Goal: Obtain resource: Obtain resource

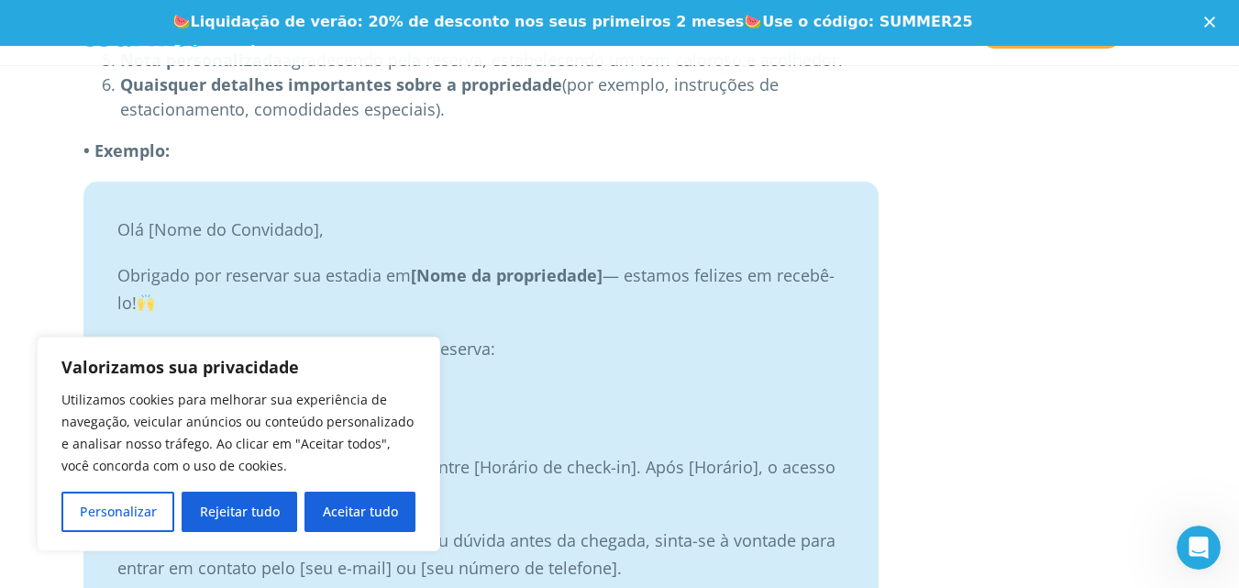
click at [237, 513] on font "Rejeitar tudo" at bounding box center [240, 510] width 80 height 17
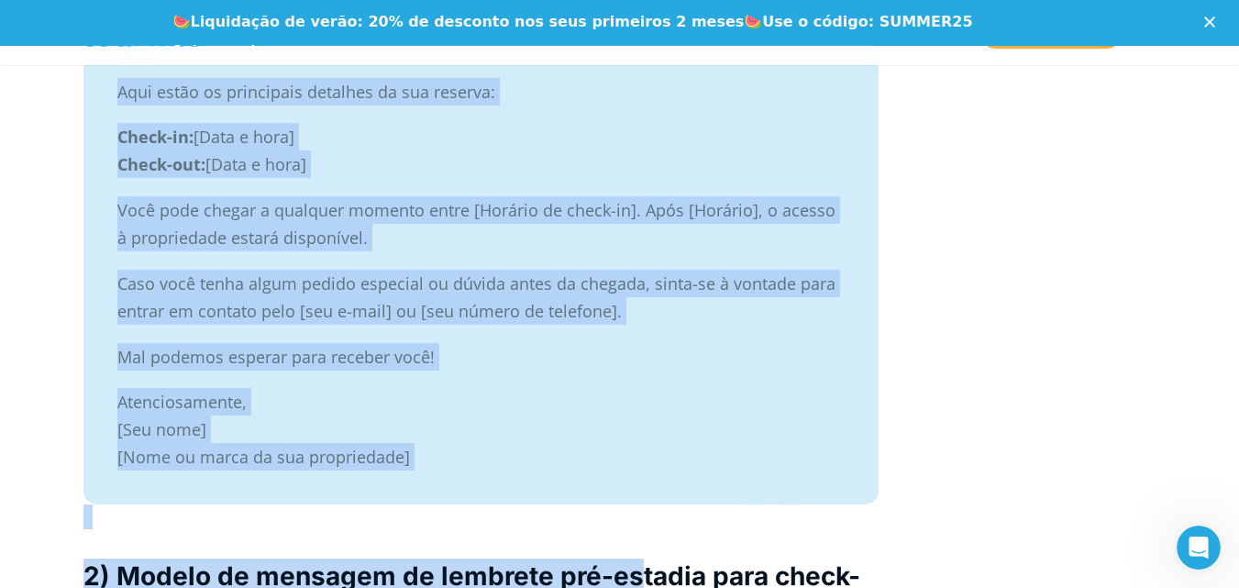
scroll to position [4403, 0]
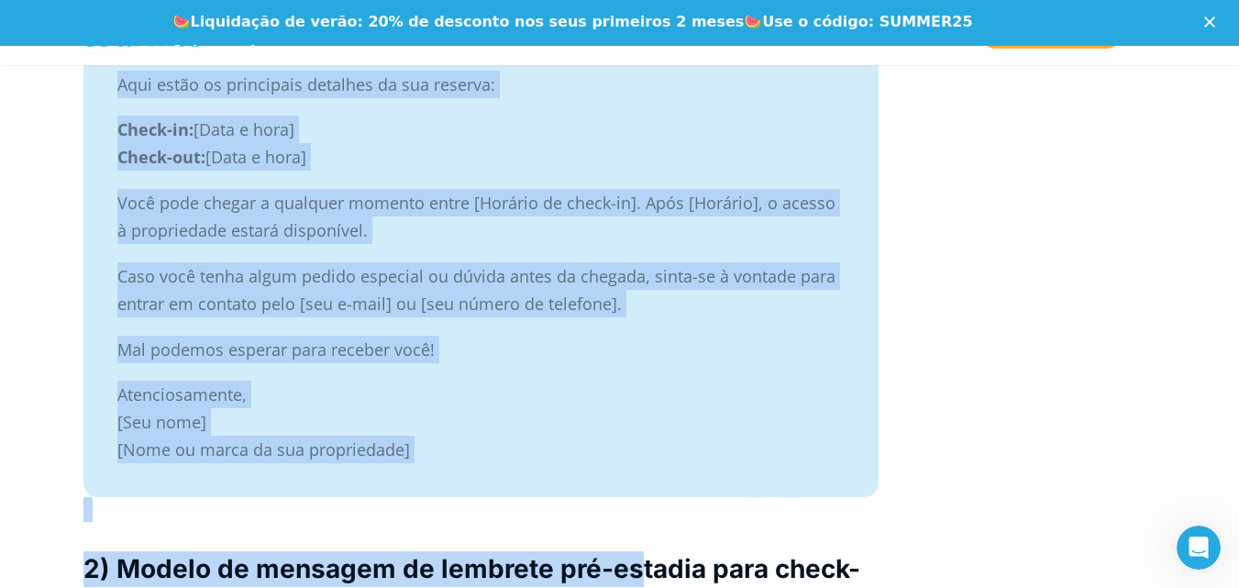
drag, startPoint x: 116, startPoint y: 210, endPoint x: 508, endPoint y: 399, distance: 434.7
click at [669, 475] on blockquote "Olá [Nome do Convidado], Obrigado por reservar sua estadia em [Nome da propried…" at bounding box center [480, 207] width 795 height 580
copy blockquote "Olá [Nome do Convidado], Obrigado por reservar sua estadia em [Nome da propried…"
click at [569, 269] on font "Caso você tenha algum pedido especial ou dúvida antes da chegada, sinta-se à vo…" at bounding box center [476, 290] width 718 height 50
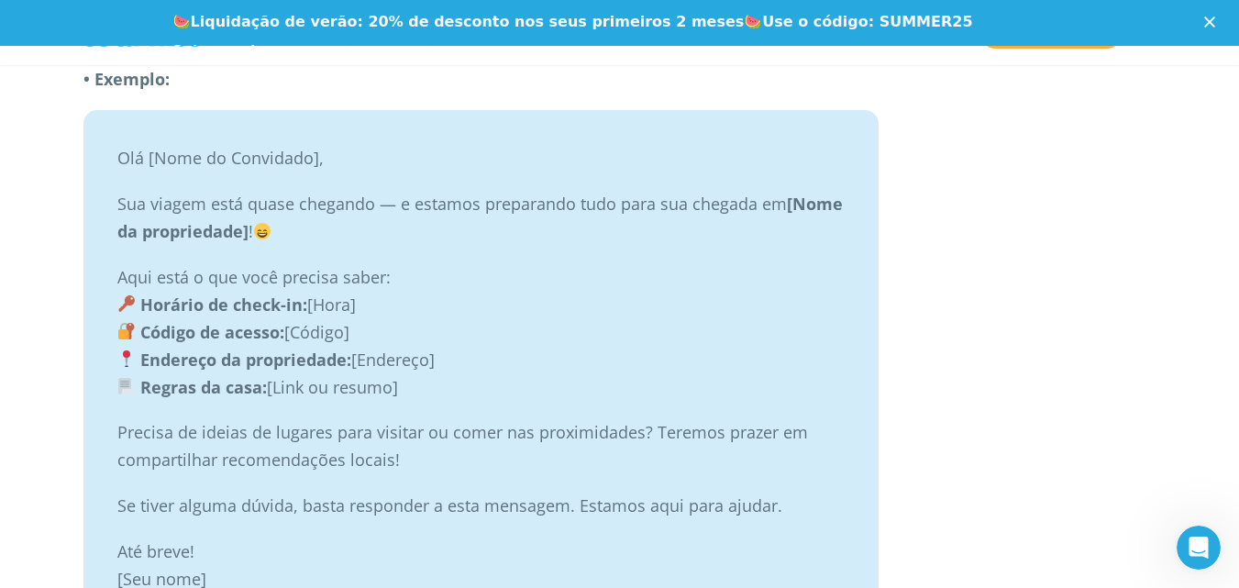
scroll to position [5564, 0]
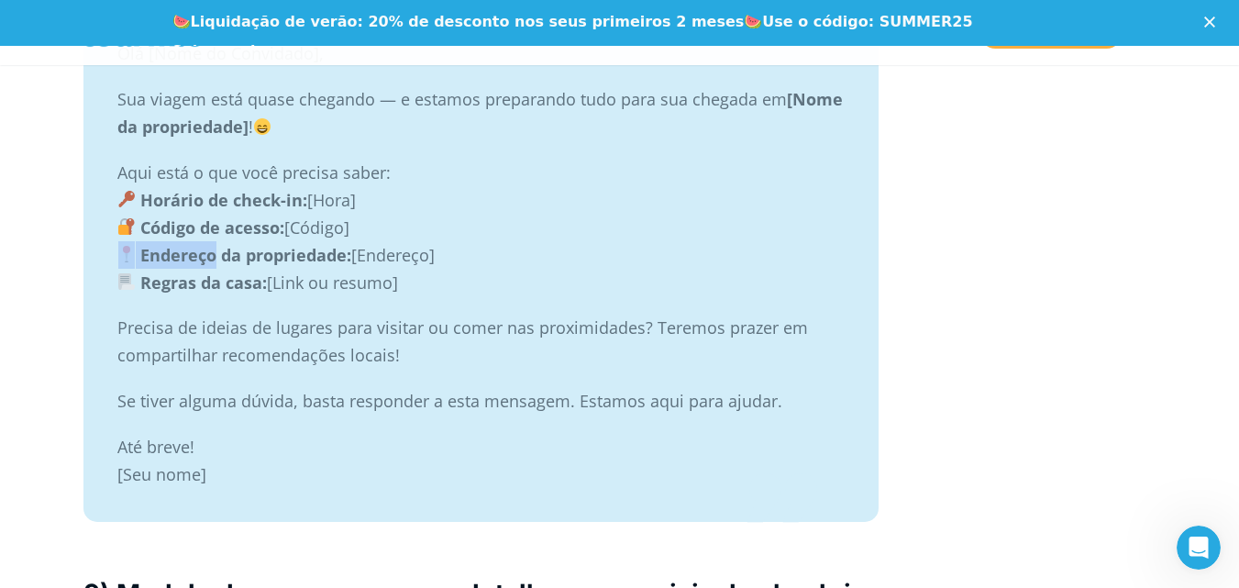
drag, startPoint x: 215, startPoint y: 256, endPoint x: 110, endPoint y: 256, distance: 104.5
click at [110, 256] on blockquote "Olá [Nome do Convidado], Sua viagem está quase chegando — e estamos preparando …" at bounding box center [480, 264] width 795 height 516
copy p "Endereço"
